Goal: Transaction & Acquisition: Download file/media

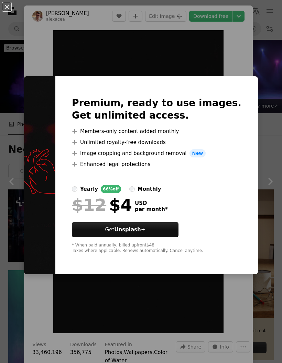
scroll to position [3402, 0]
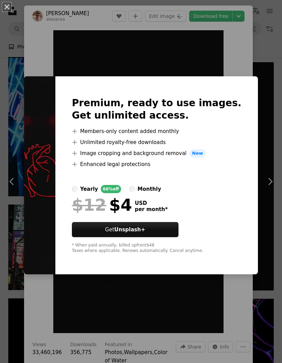
click at [55, 194] on img at bounding box center [39, 175] width 31 height 198
click at [161, 187] on div "monthly" at bounding box center [150, 189] width 24 height 8
click at [266, 223] on div "An X shape Premium, ready to use images. Get unlimited access. A plus sign Memb…" at bounding box center [141, 181] width 282 height 363
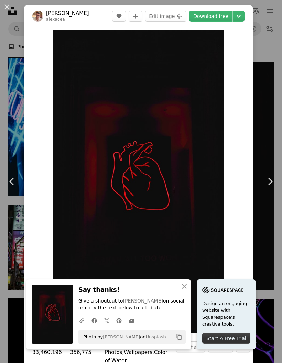
click at [189, 282] on button "An X shape Close" at bounding box center [184, 286] width 14 height 14
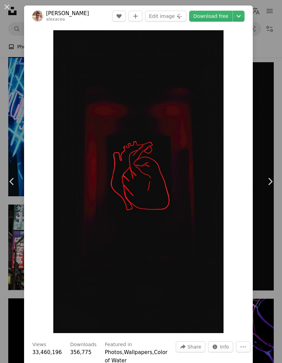
click at [216, 11] on link "Download free" at bounding box center [210, 16] width 43 height 11
